Goal: Task Accomplishment & Management: Use online tool/utility

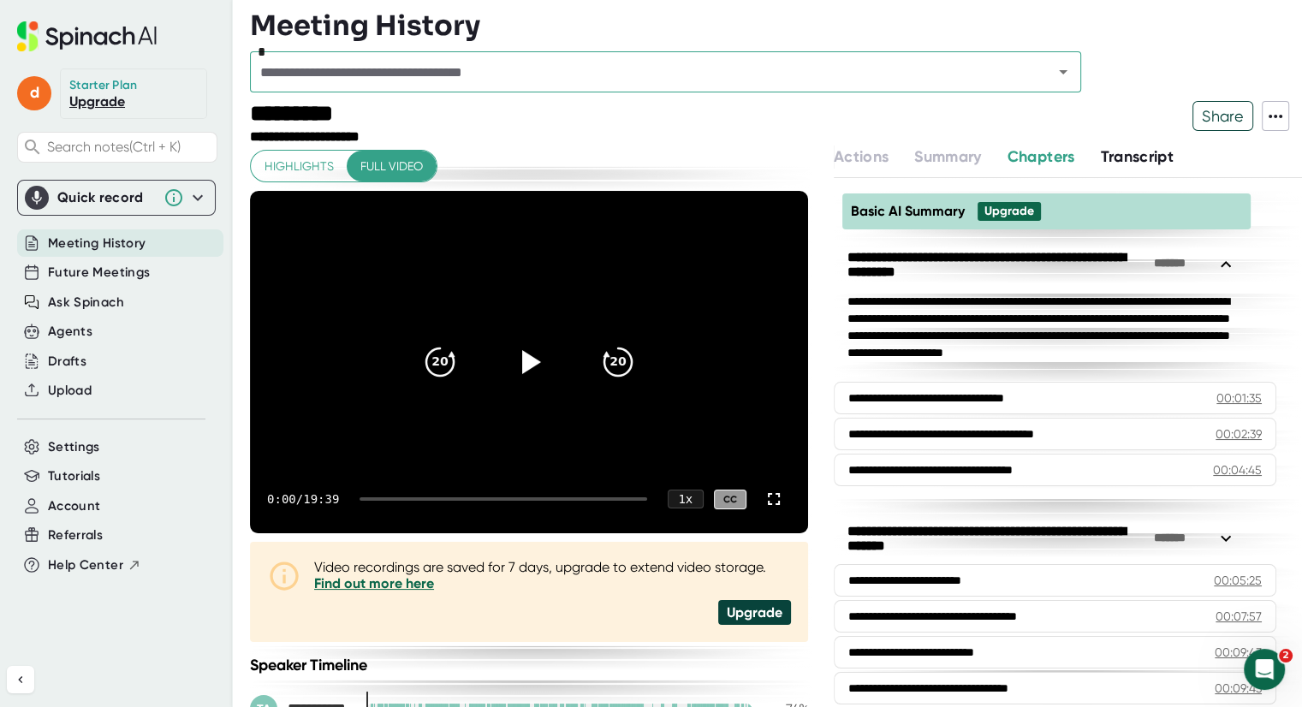
click at [126, 186] on div "Quick record" at bounding box center [116, 198] width 183 height 24
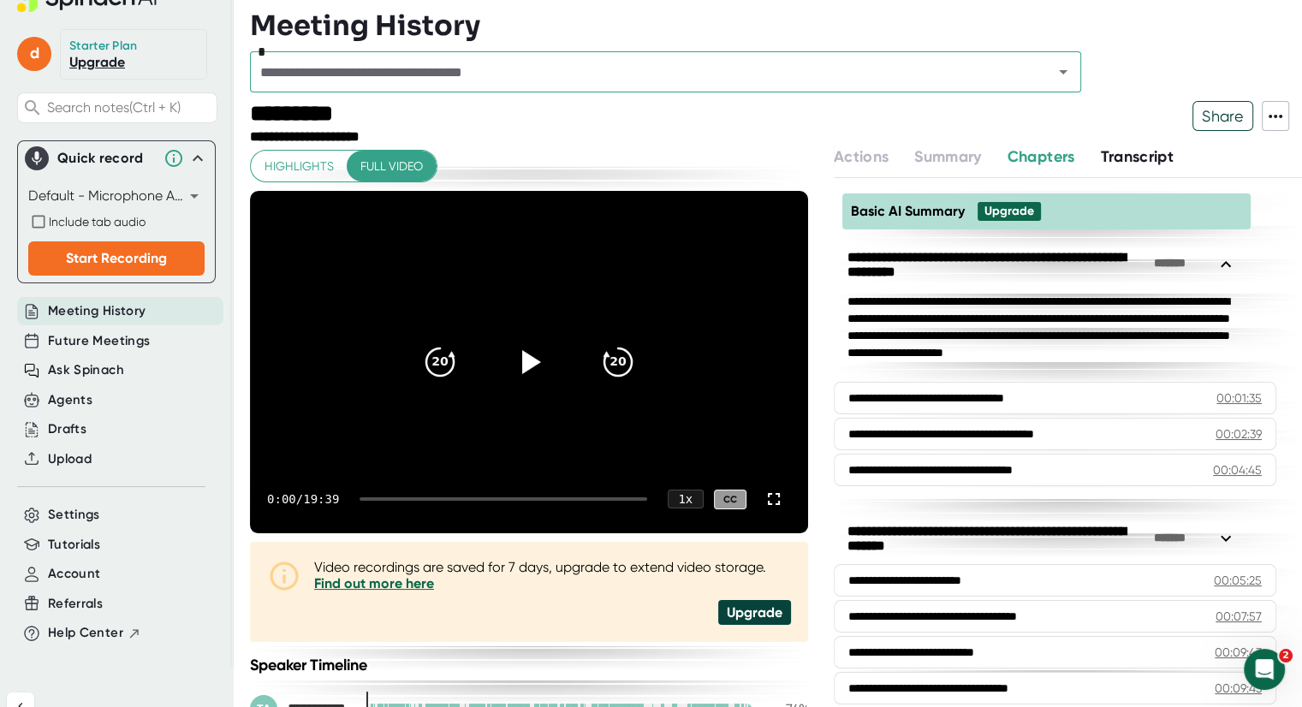
scroll to position [40, 0]
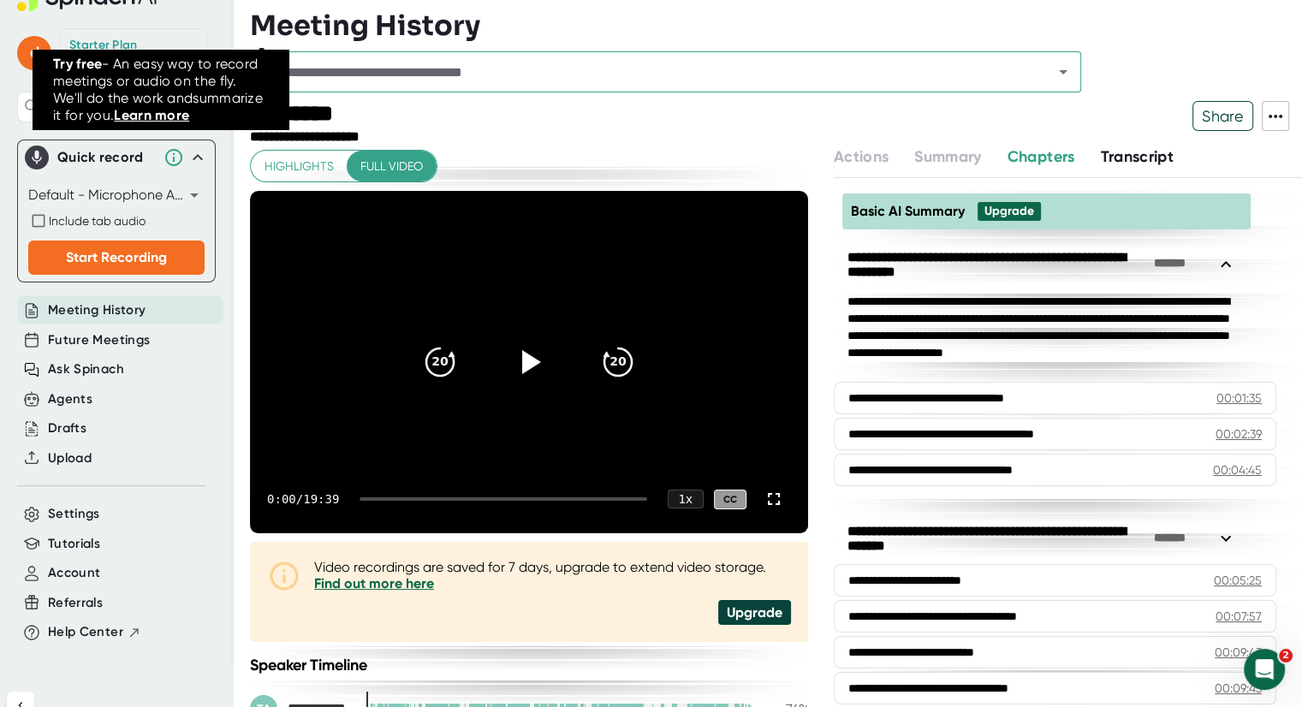
click at [165, 147] on icon at bounding box center [173, 157] width 21 height 21
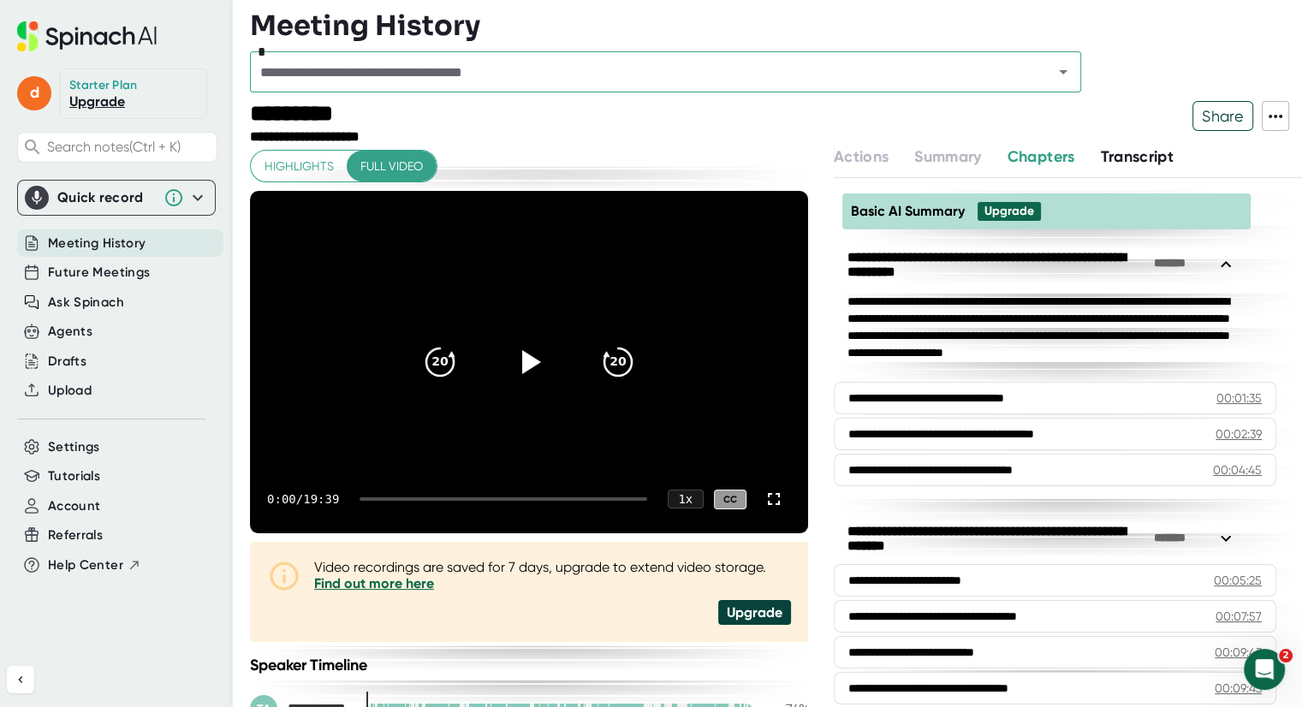
click at [120, 189] on div "Quick record" at bounding box center [106, 197] width 98 height 17
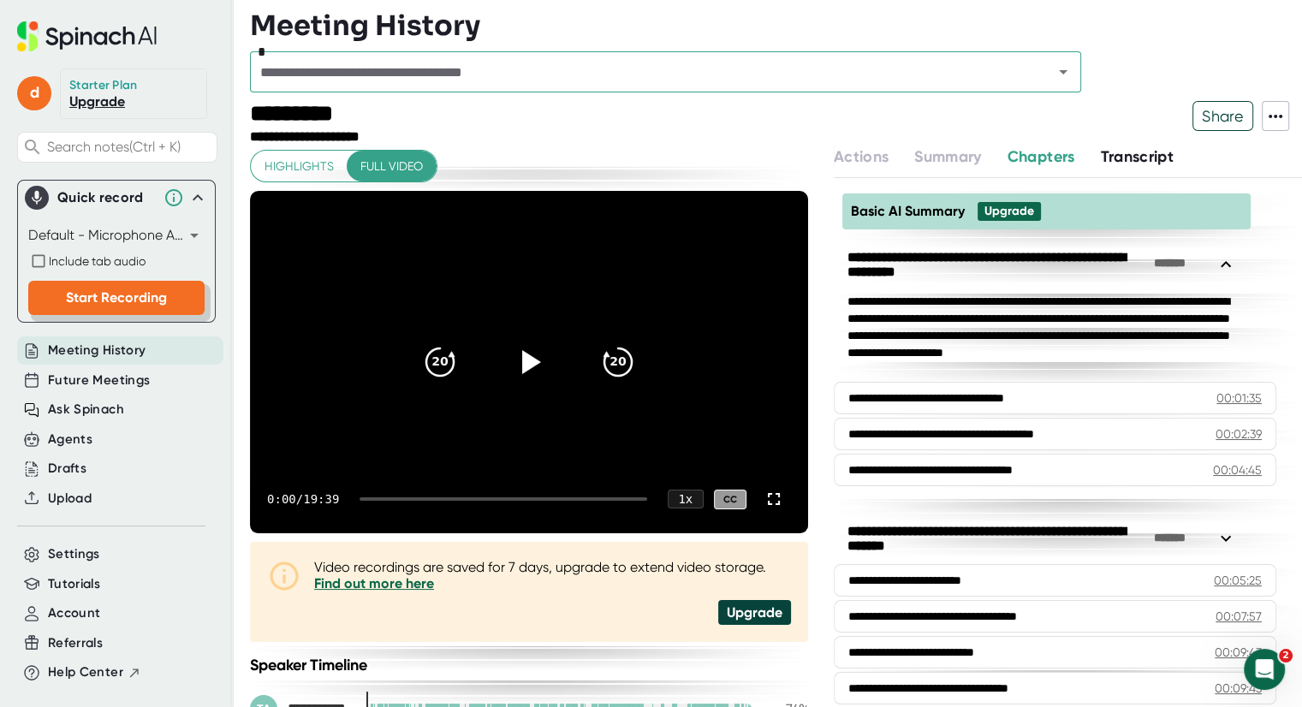
click at [66, 291] on span "Start Recording" at bounding box center [116, 297] width 101 height 16
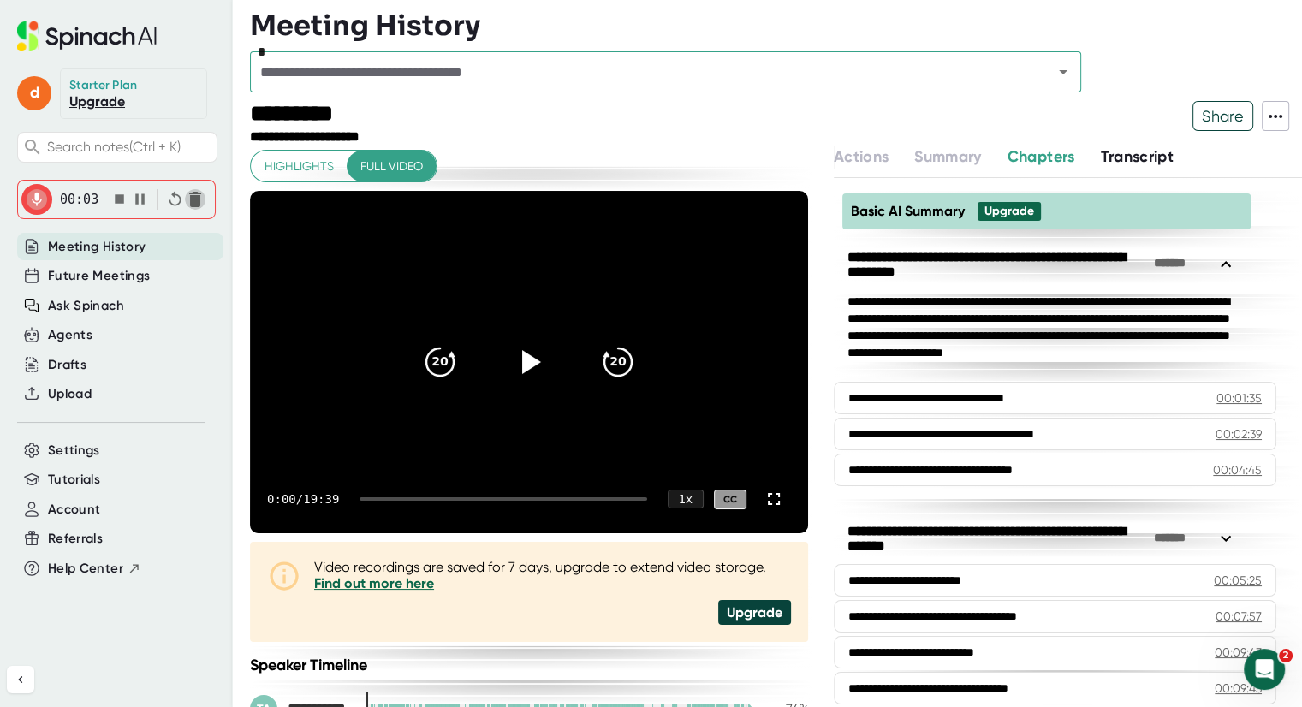
click at [185, 204] on icon "button" at bounding box center [195, 199] width 21 height 21
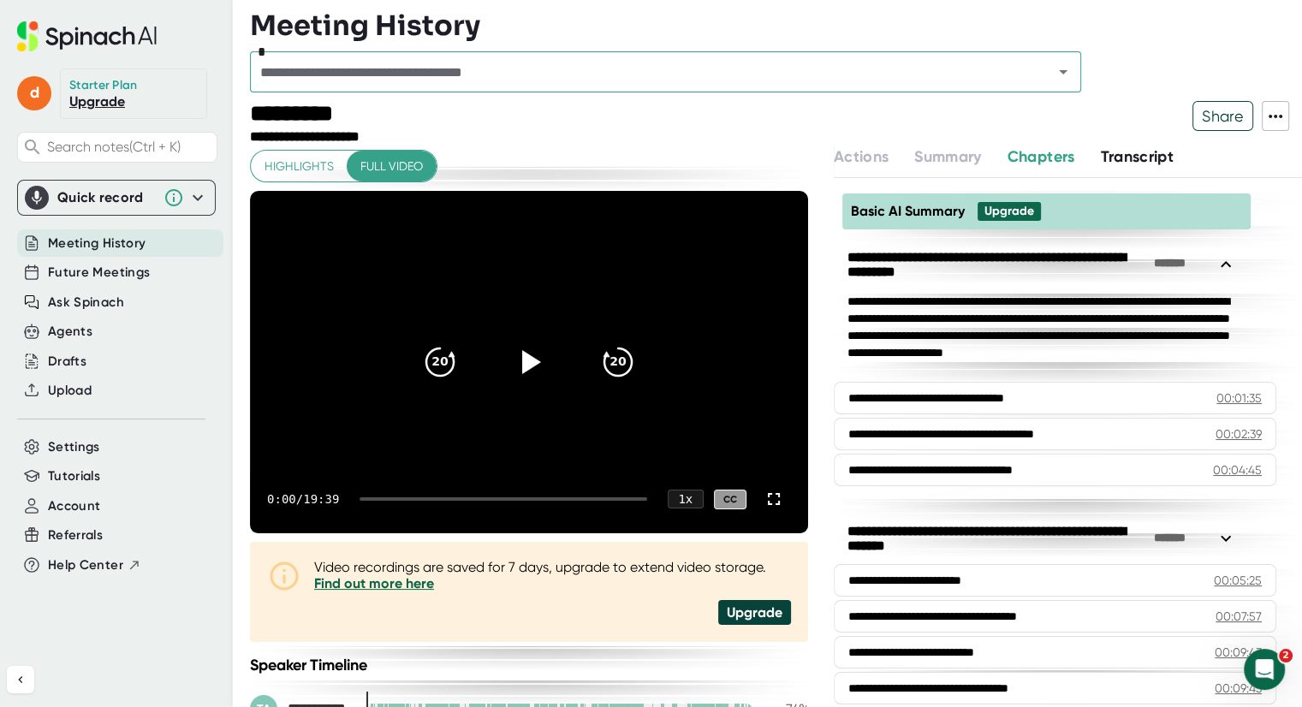
click at [152, 190] on div "Quick record" at bounding box center [106, 197] width 98 height 17
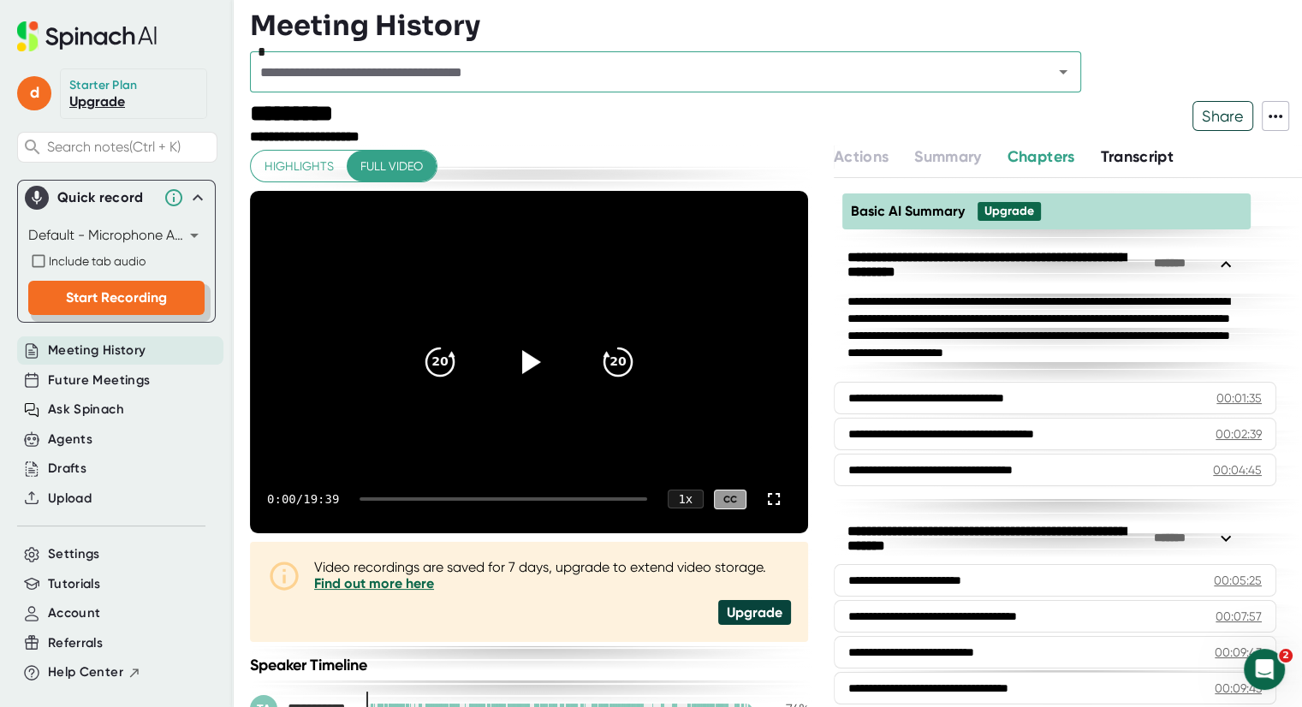
click at [116, 285] on button "Start Recording" at bounding box center [116, 298] width 176 height 34
